Goal: Task Accomplishment & Management: Manage account settings

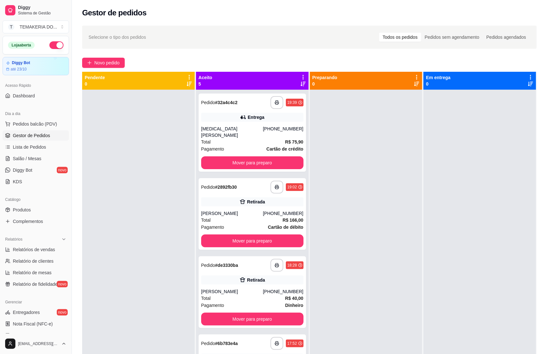
click at [49, 44] on button "button" at bounding box center [56, 45] width 14 height 8
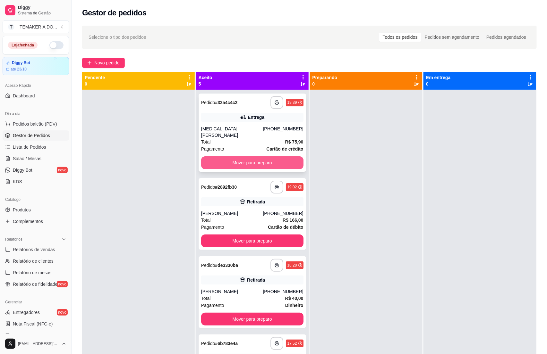
click at [243, 156] on button "Mover para preparo" at bounding box center [252, 162] width 102 height 13
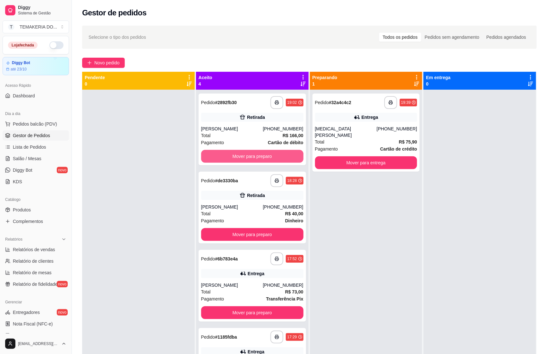
click at [250, 156] on button "Mover para preparo" at bounding box center [252, 156] width 102 height 13
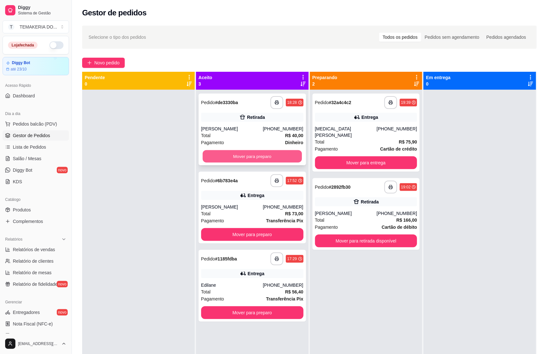
click at [274, 156] on button "Mover para preparo" at bounding box center [252, 156] width 99 height 13
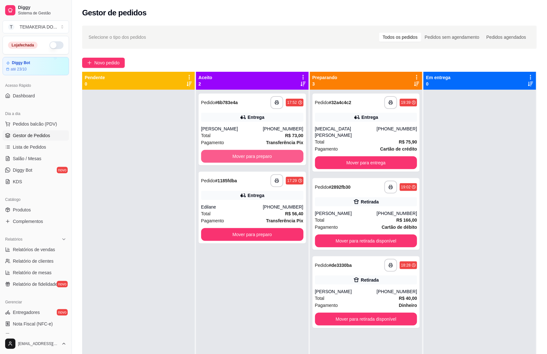
click at [286, 154] on button "Mover para preparo" at bounding box center [252, 156] width 102 height 13
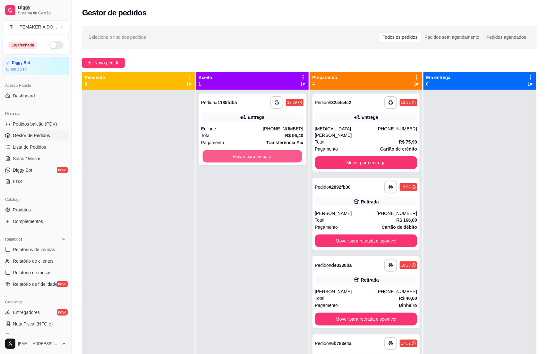
click at [286, 154] on button "Mover para preparo" at bounding box center [252, 156] width 99 height 13
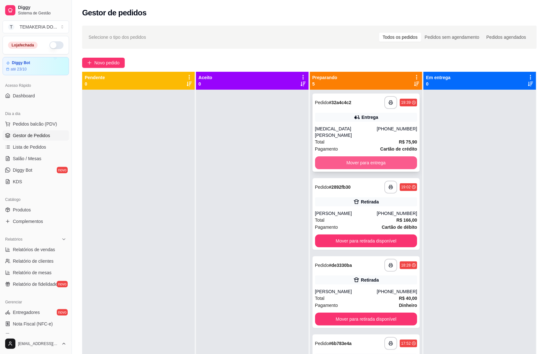
click at [321, 156] on button "Mover para entrega" at bounding box center [366, 162] width 102 height 13
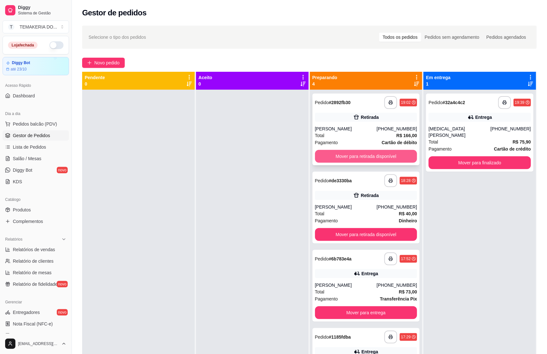
click at [352, 150] on button "Mover para retirada disponível" at bounding box center [366, 156] width 102 height 13
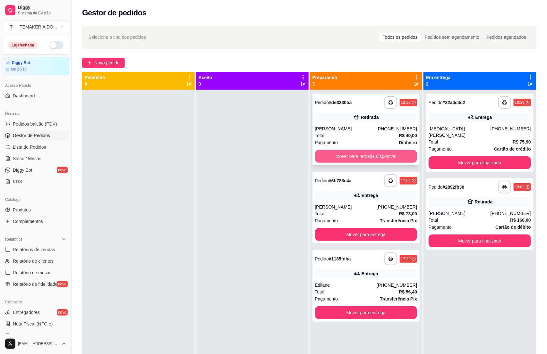
click at [370, 154] on button "Mover para retirada disponível" at bounding box center [366, 156] width 102 height 13
click at [383, 228] on button "Mover para entrega" at bounding box center [366, 234] width 102 height 13
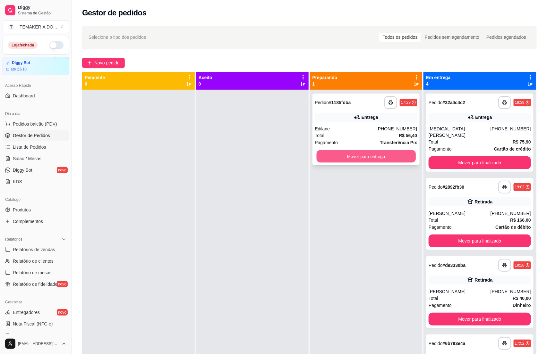
click at [391, 154] on button "Mover para entrega" at bounding box center [365, 156] width 99 height 13
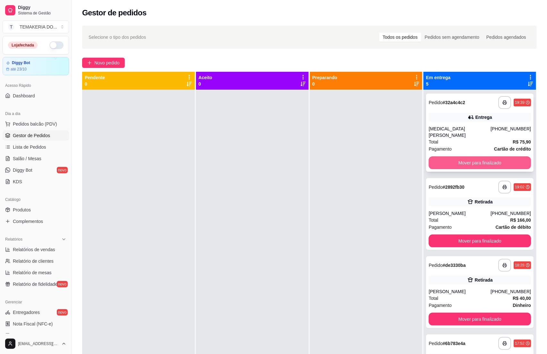
click at [444, 156] on button "Mover para finalizado" at bounding box center [479, 162] width 102 height 13
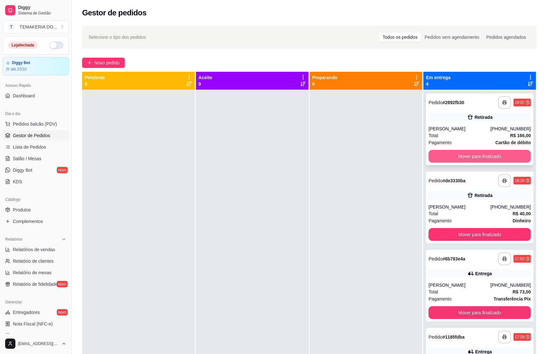
click at [473, 155] on button "Mover para finalizado" at bounding box center [479, 156] width 102 height 13
click at [473, 228] on button "Mover para finalizado" at bounding box center [479, 234] width 102 height 13
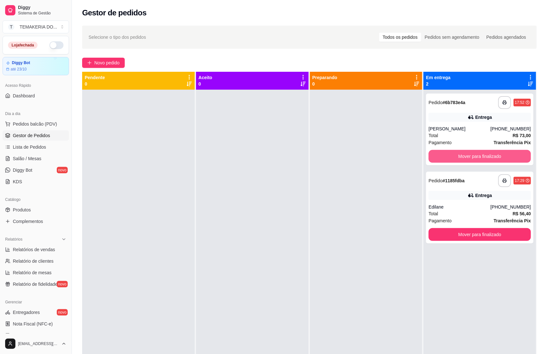
click at [474, 156] on button "Mover para finalizado" at bounding box center [479, 156] width 102 height 13
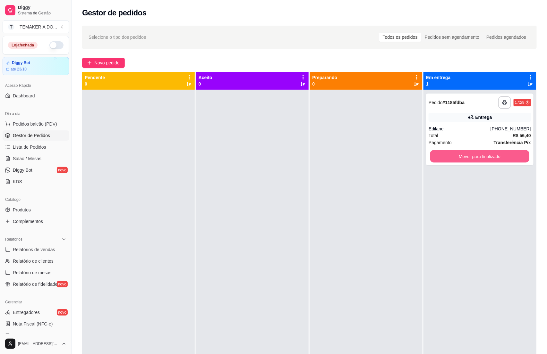
click at [474, 156] on button "Mover para finalizado" at bounding box center [479, 156] width 99 height 13
